Goal: Go to known website: Access a specific website the user already knows

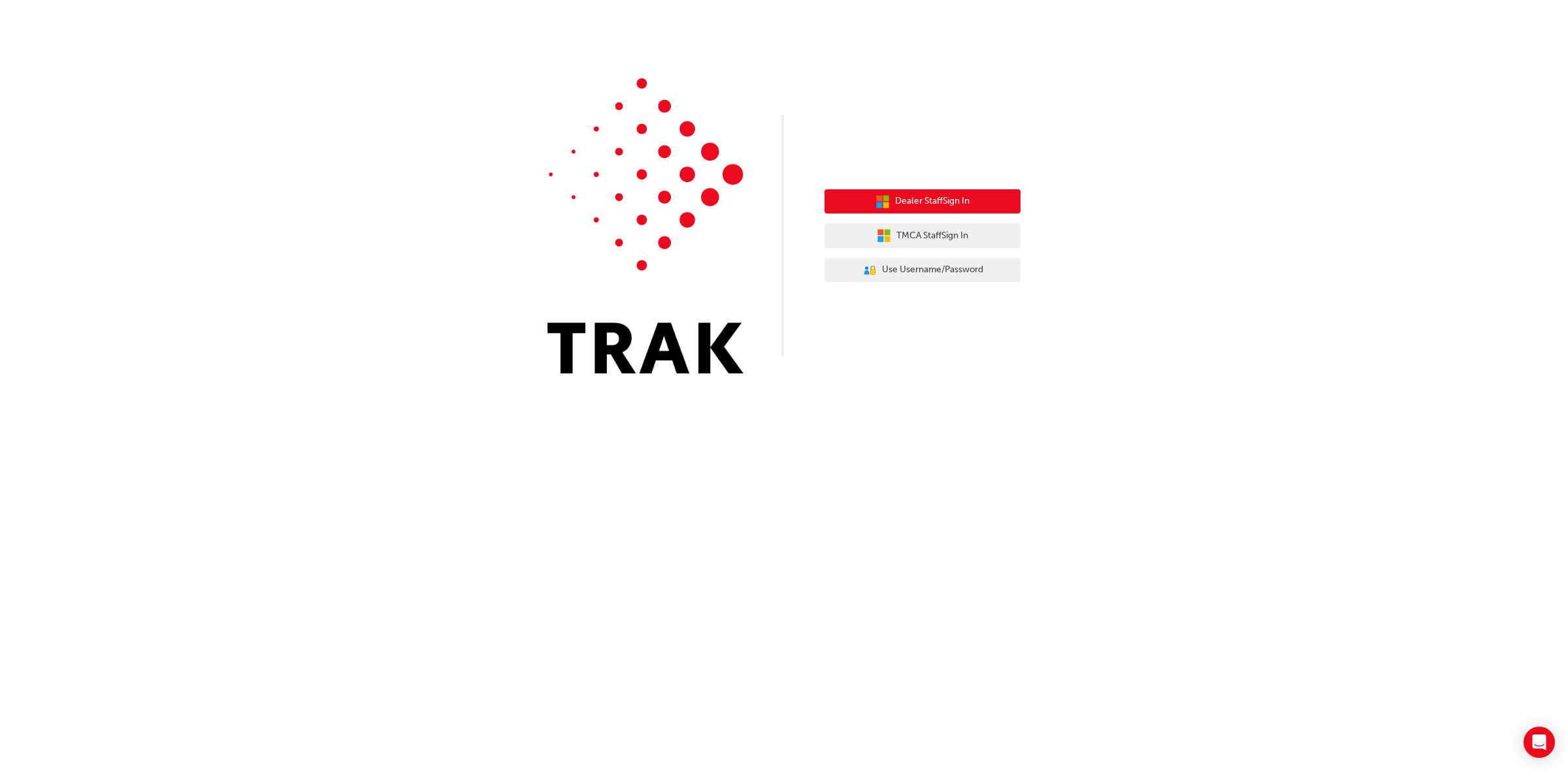
click at [1008, 196] on button "Dealer Staff Sign In" at bounding box center [922, 202] width 196 height 25
